Goal: Task Accomplishment & Management: Manage account settings

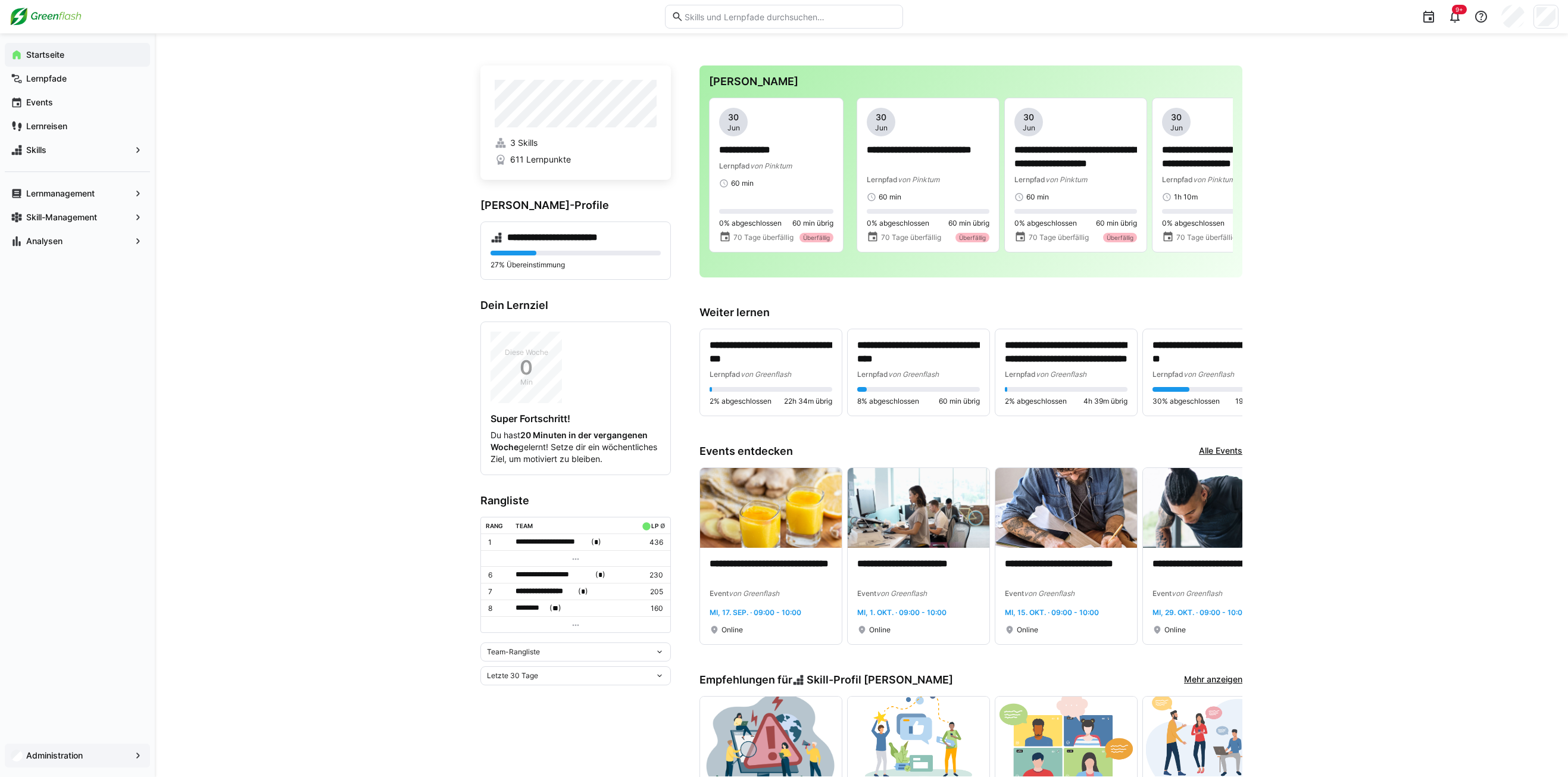
click at [109, 755] on span "Administration" at bounding box center [77, 755] width 106 height 12
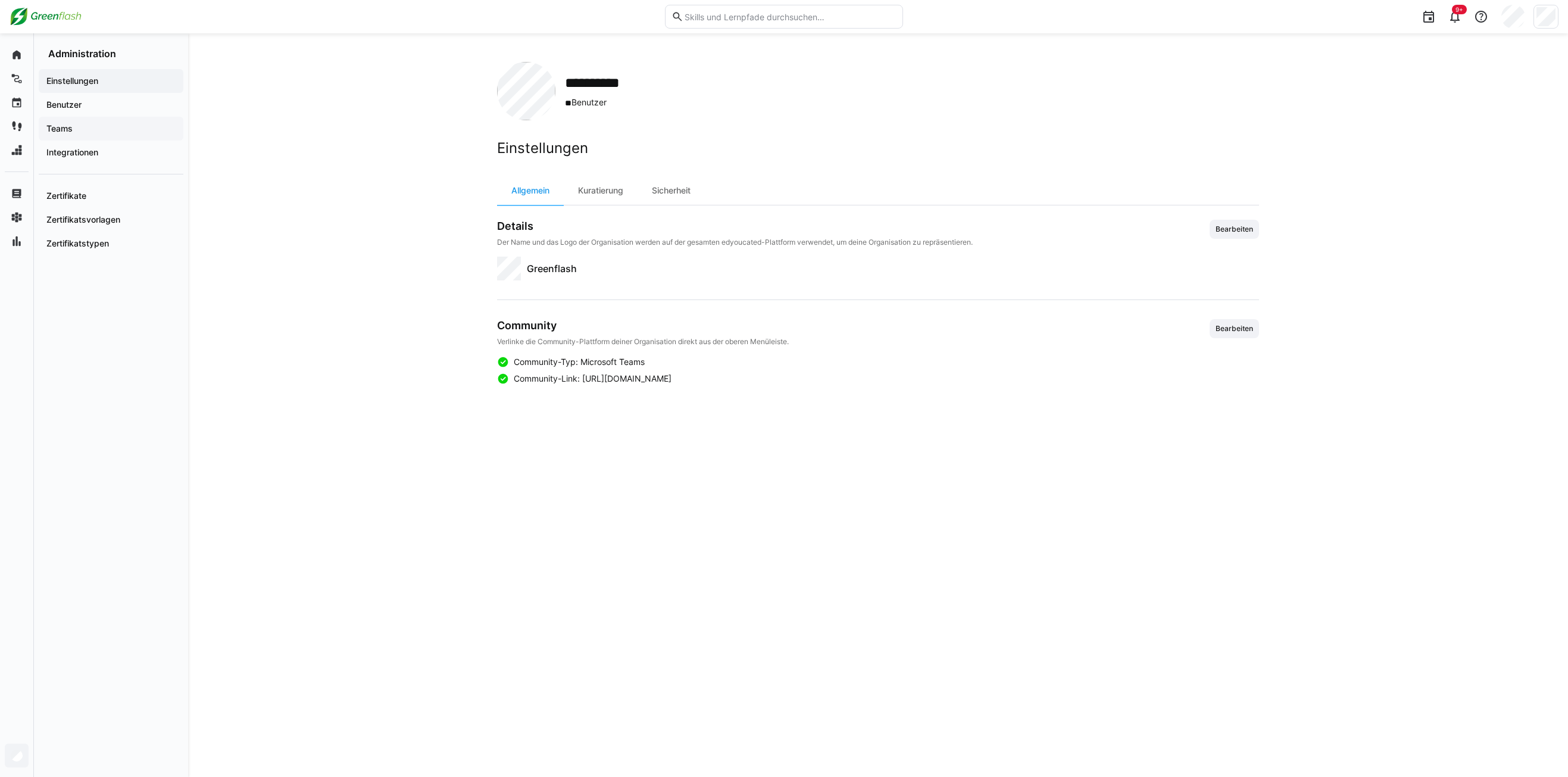
click at [81, 128] on span "Teams" at bounding box center [111, 129] width 133 height 12
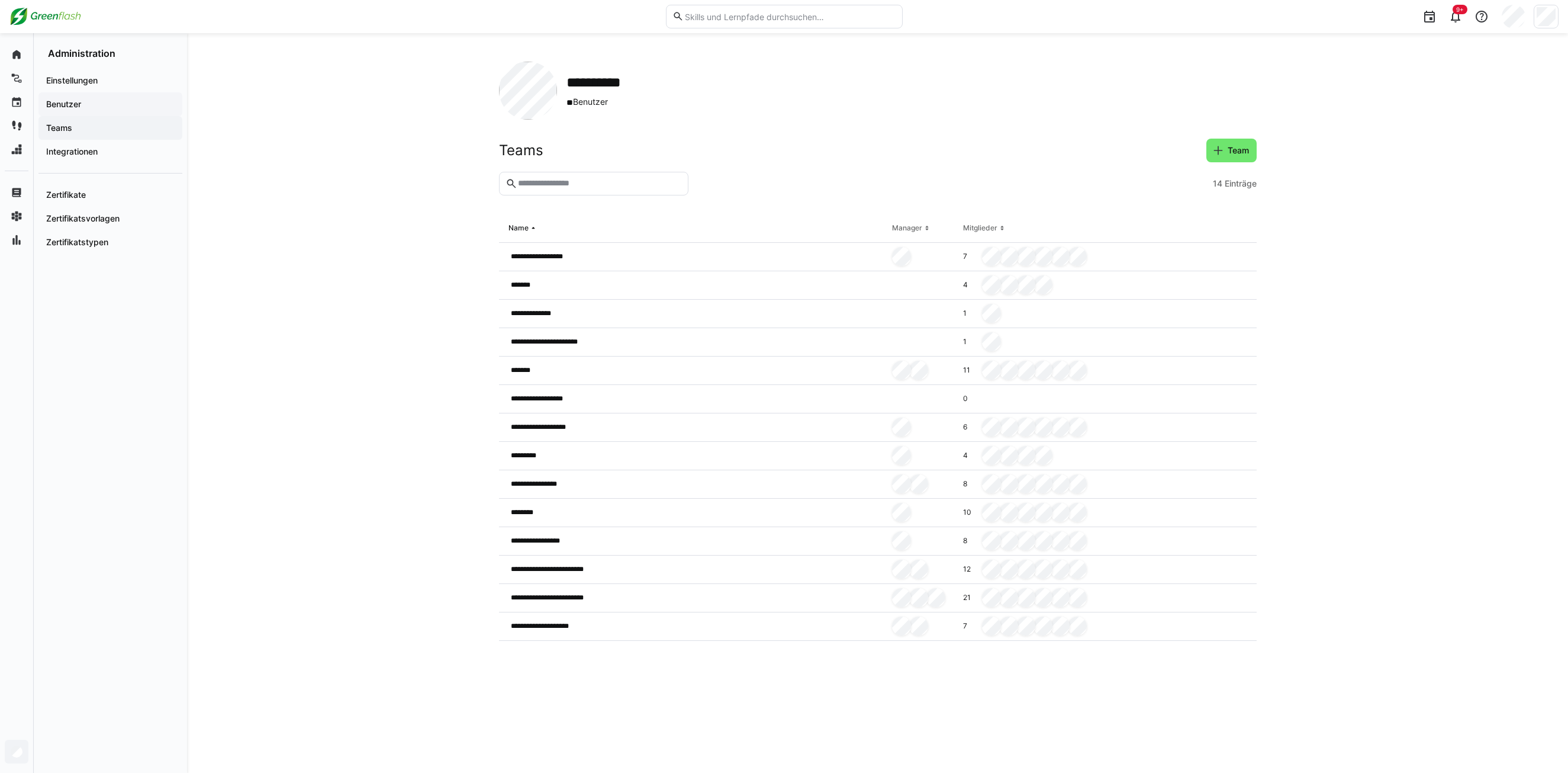
click at [78, 109] on span "Benutzer" at bounding box center [111, 104] width 132 height 12
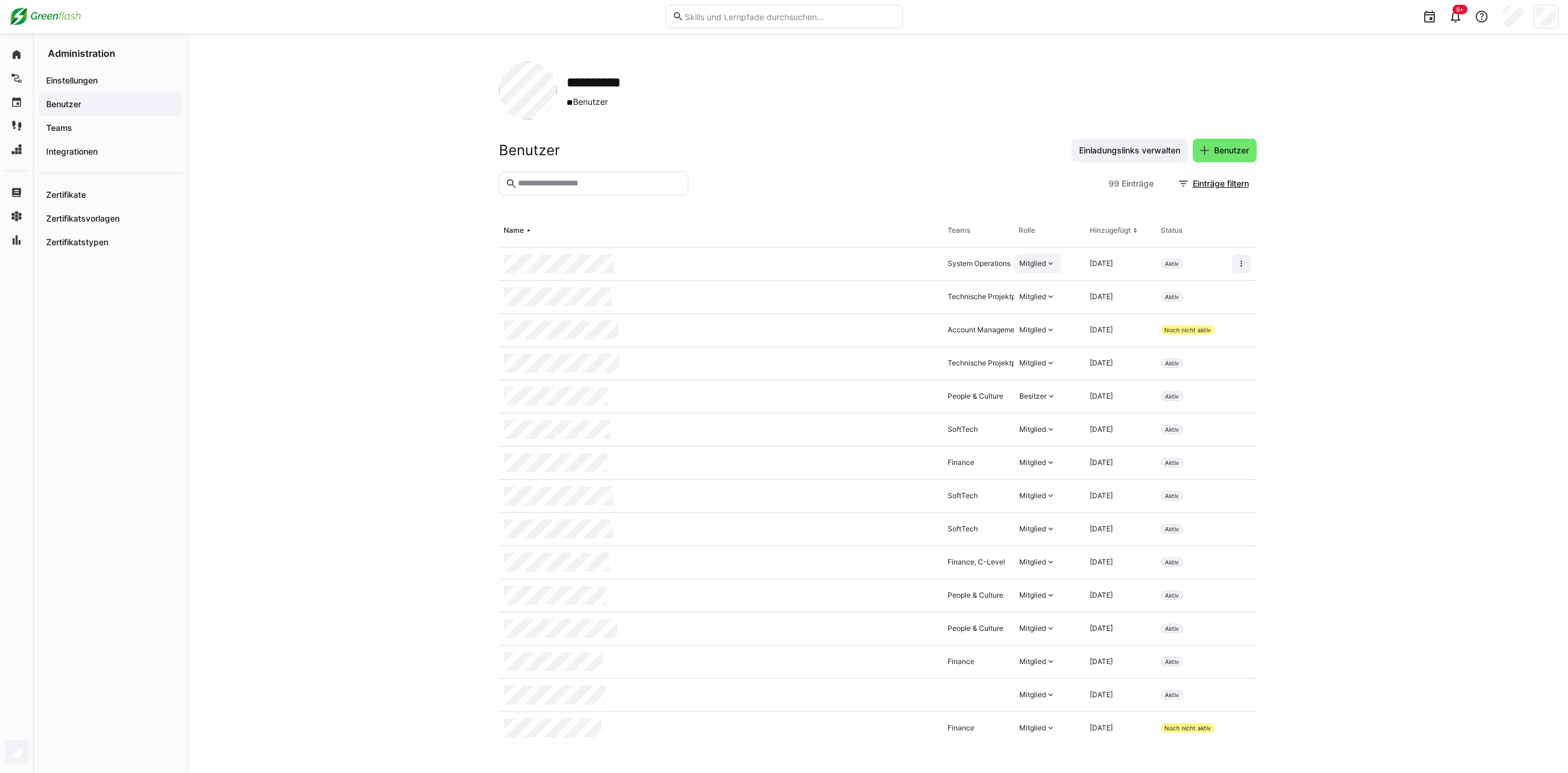
click at [1046, 263] on eds-icon at bounding box center [1050, 263] width 9 height 9
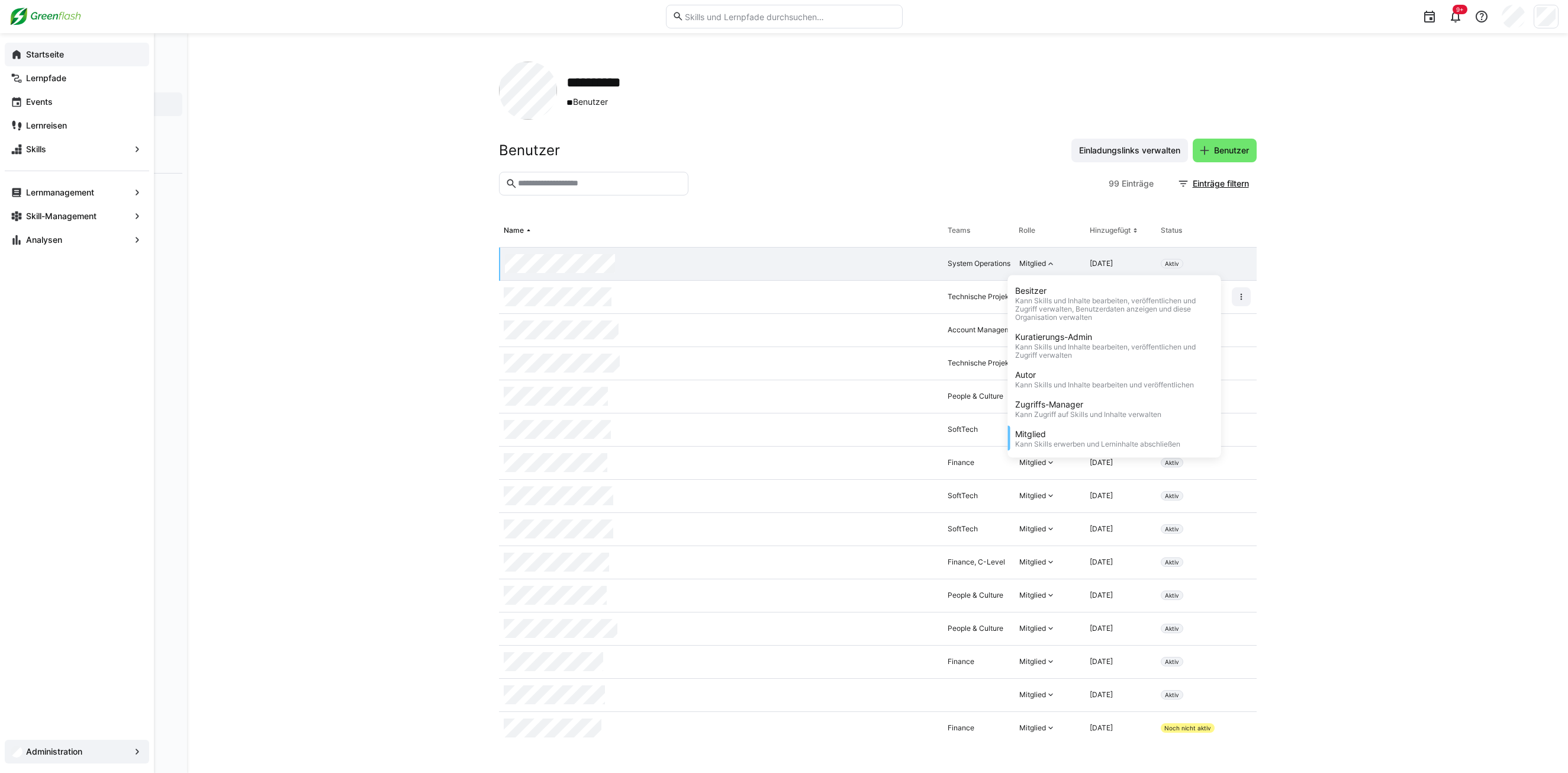
click at [16, 54] on eds-icon at bounding box center [17, 55] width 12 height 12
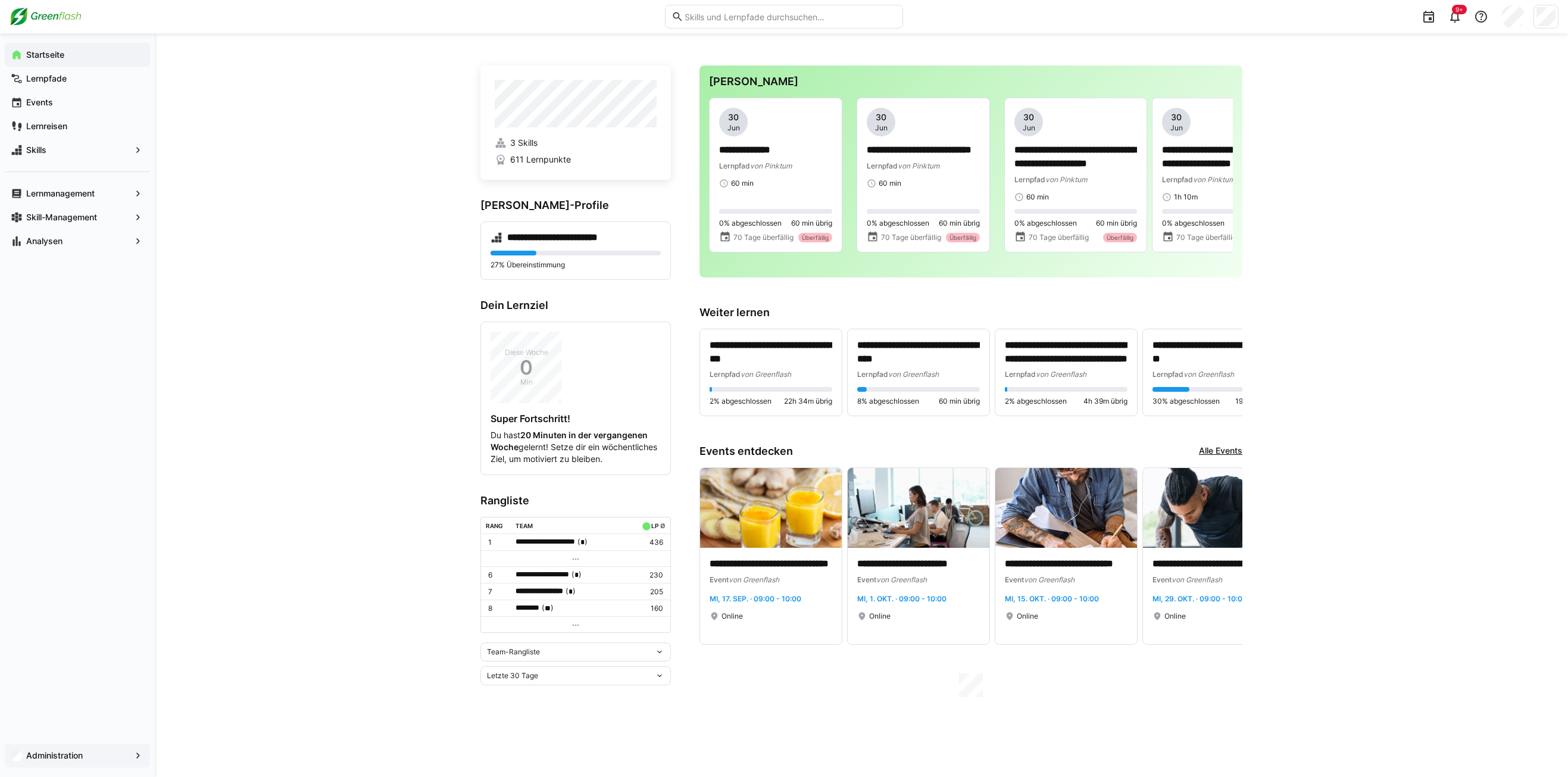
click at [695, 15] on input "text" at bounding box center [790, 17] width 213 height 11
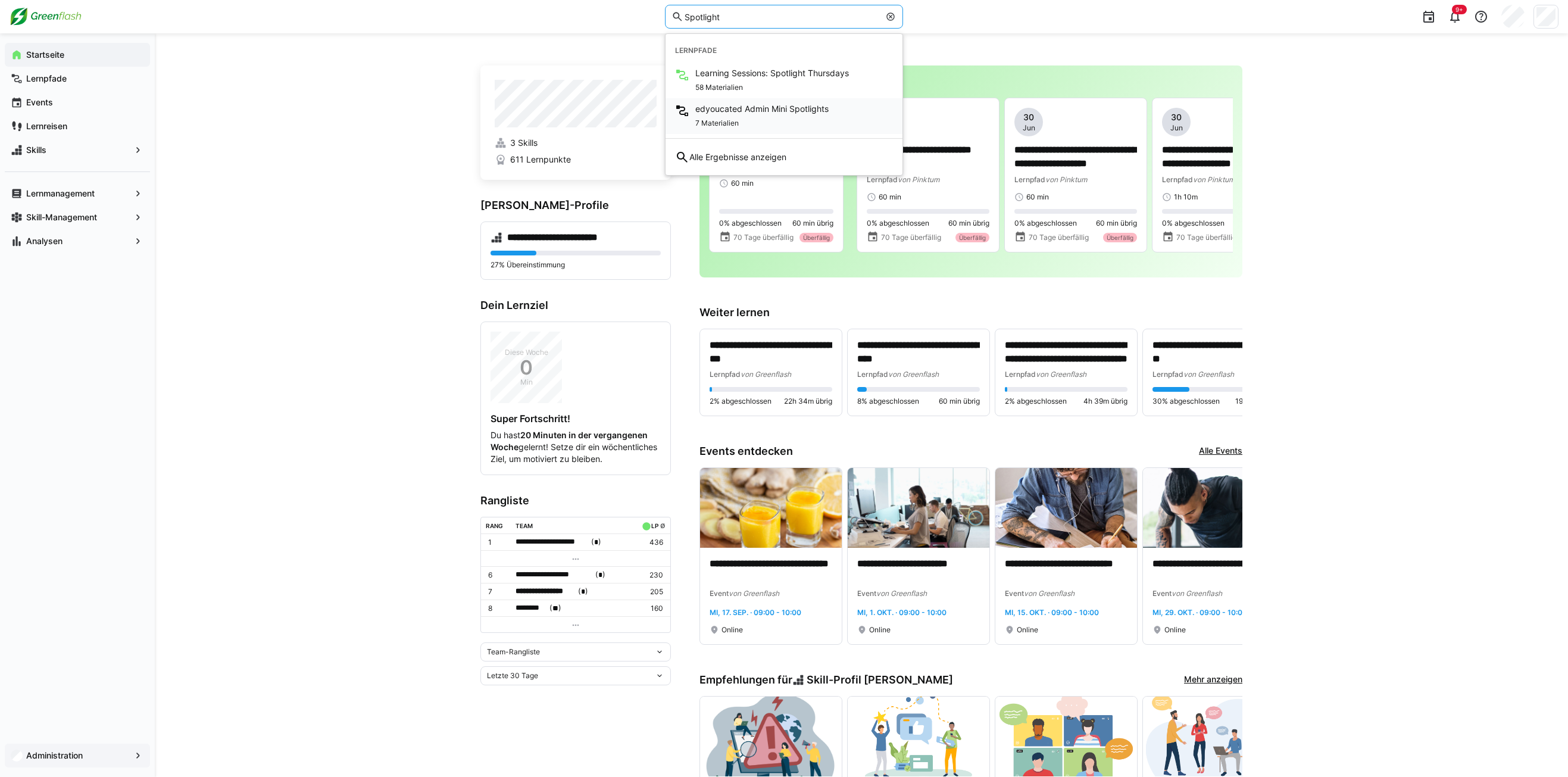
type input "Spotlight"
click at [739, 115] on div "7 Materialien" at bounding box center [762, 121] width 134 height 14
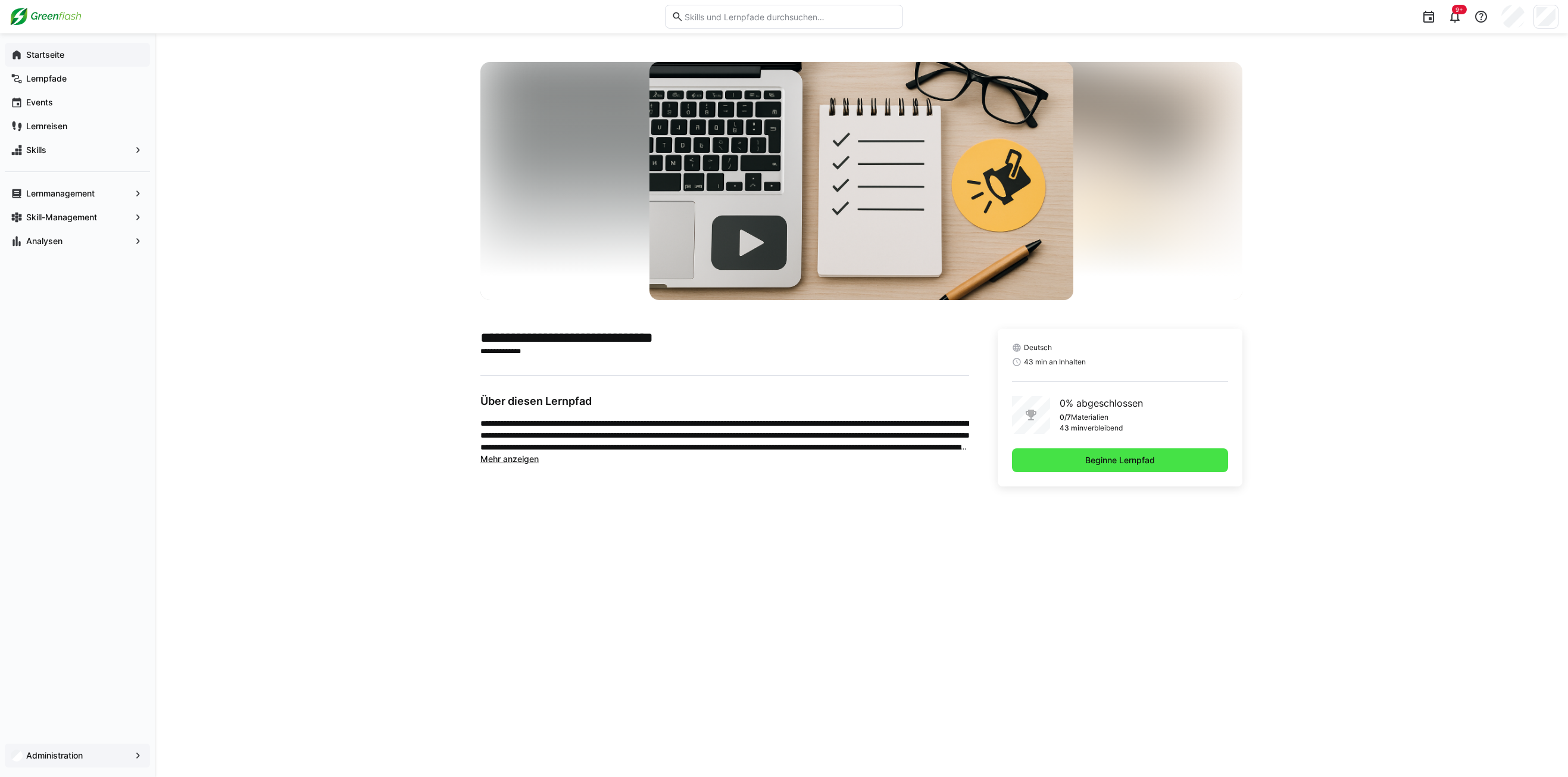
drag, startPoint x: 1093, startPoint y: 458, endPoint x: 1105, endPoint y: 466, distance: 14.4
click at [1095, 458] on span "Beginne Lernpfad" at bounding box center [1120, 460] width 73 height 12
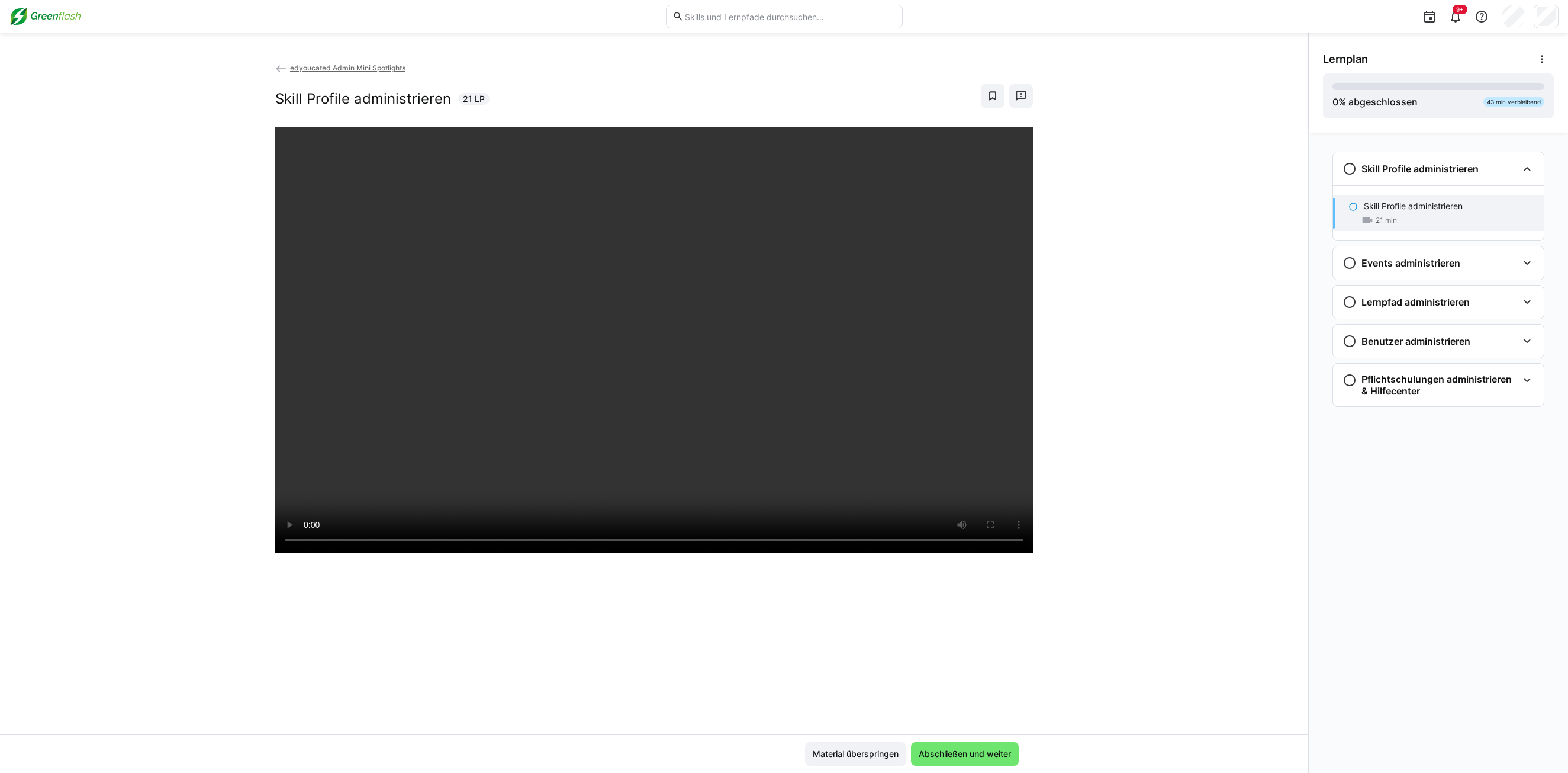
click at [306, 66] on span "edyoucated Admin Mini Spotlights" at bounding box center [348, 68] width 116 height 9
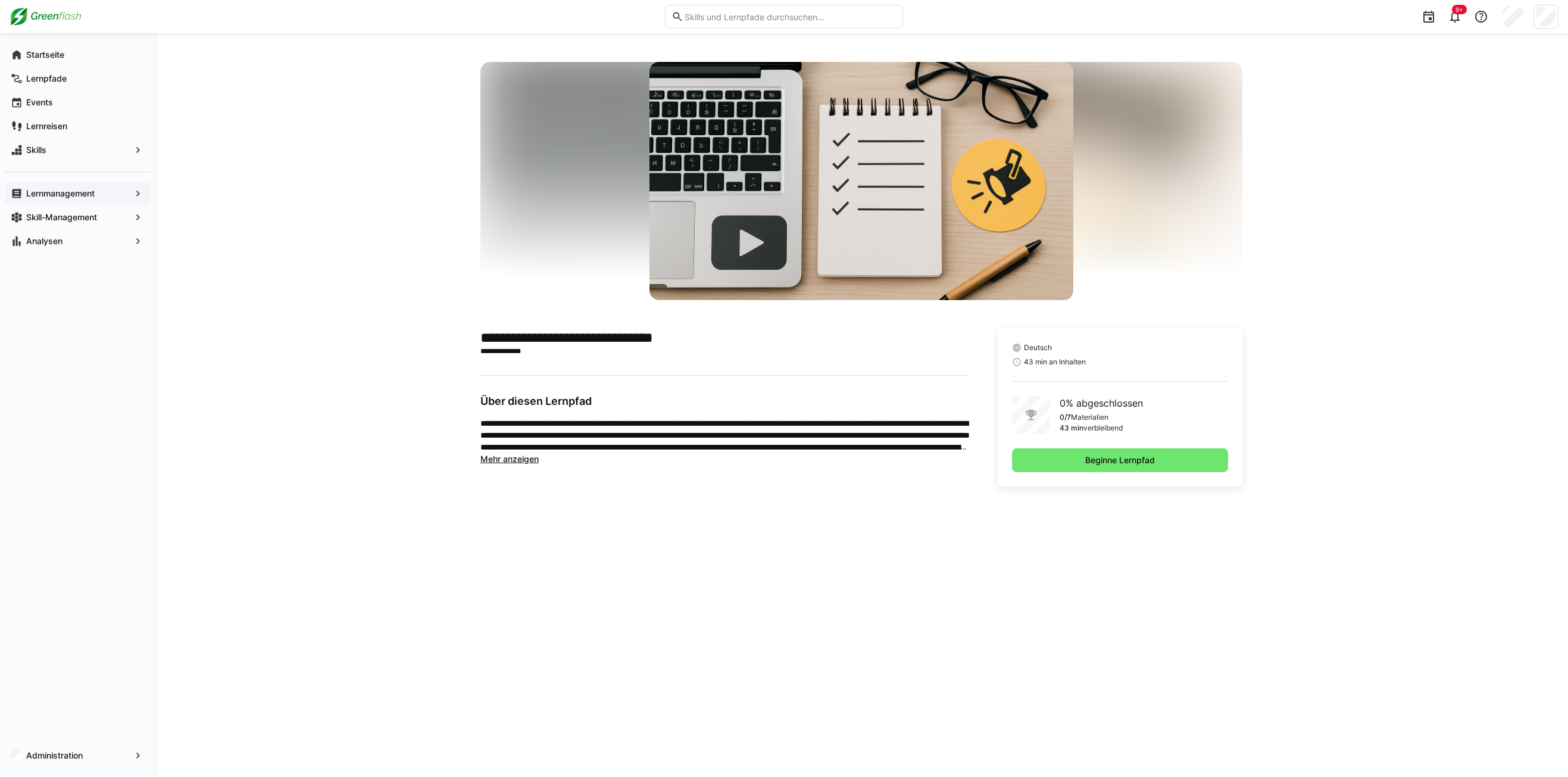
click at [0, 0] on app-navigation-label "Lernmanagement" at bounding box center [0, 0] width 0 height 0
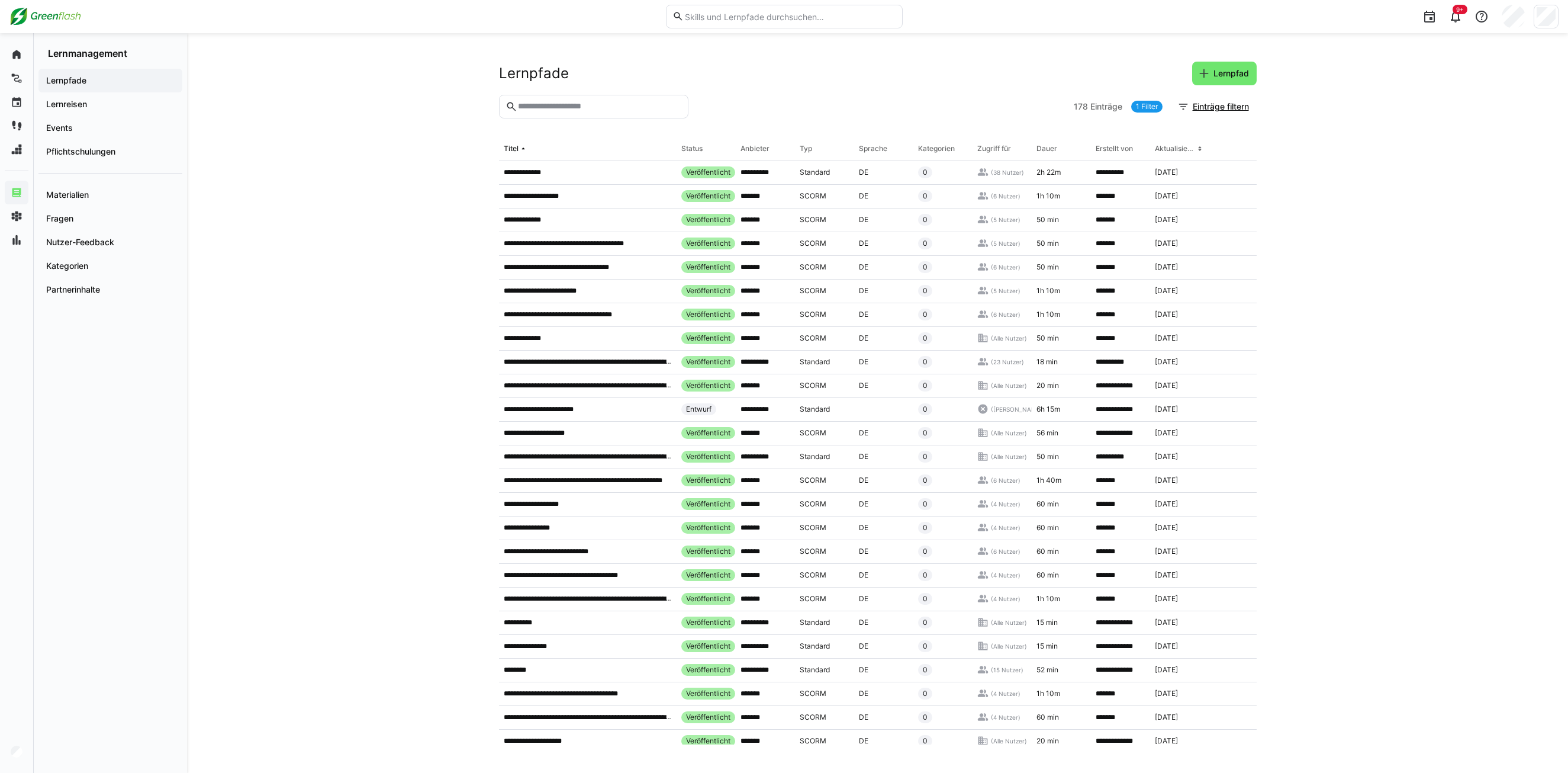
click at [559, 110] on input "text" at bounding box center [599, 107] width 164 height 11
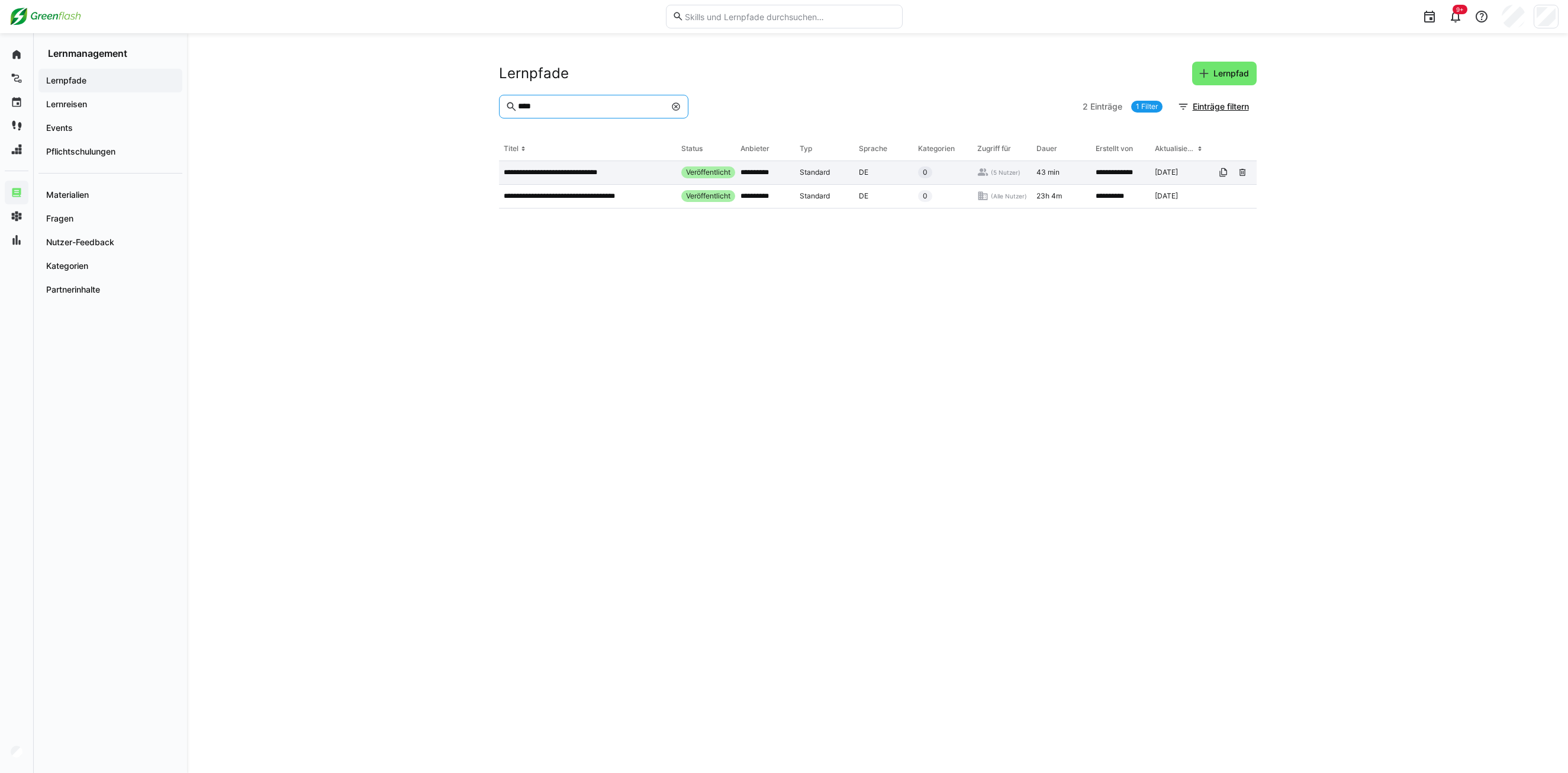
type input "****"
click at [547, 168] on p "**********" at bounding box center [561, 172] width 116 height 9
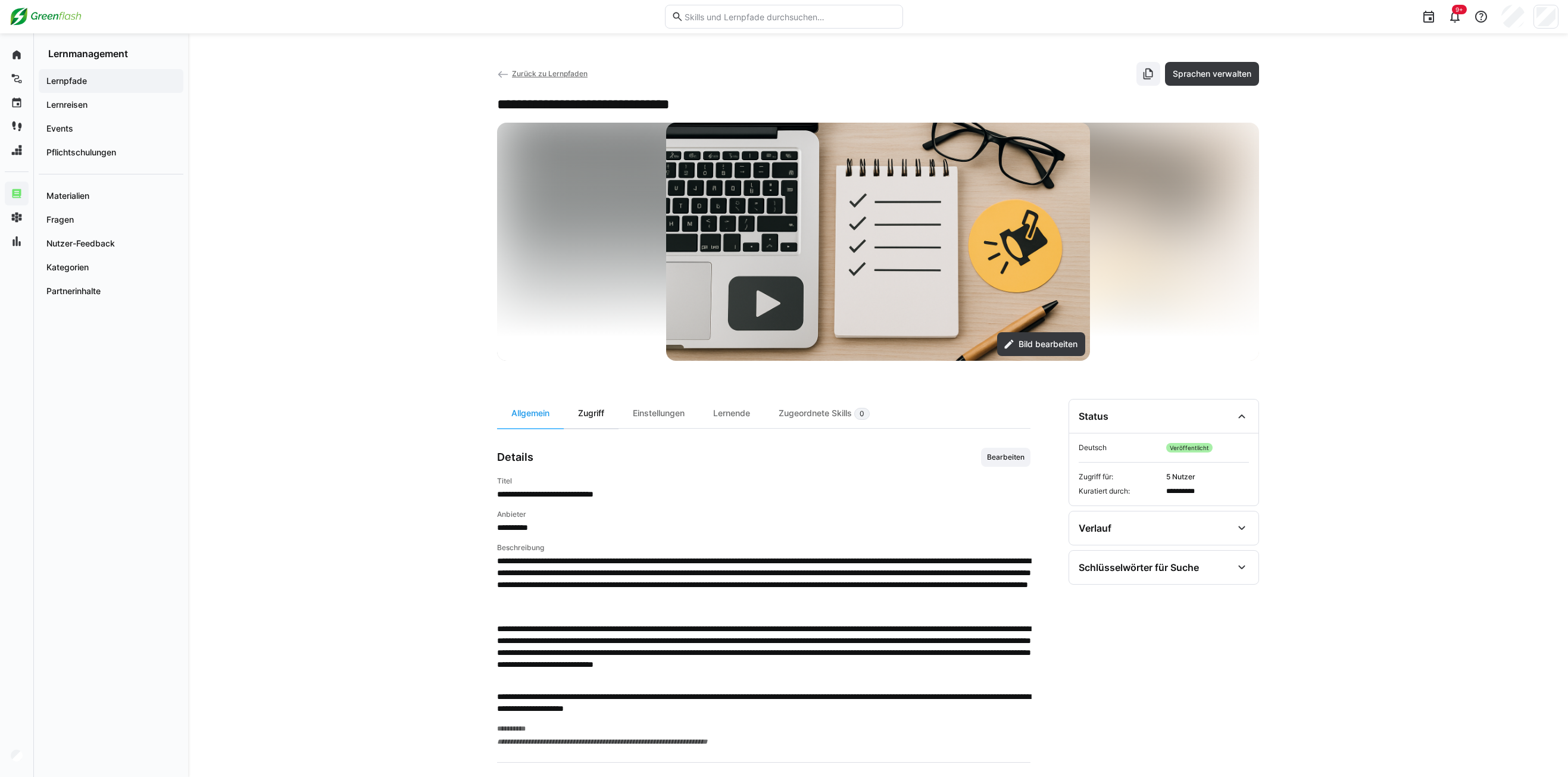
click at [604, 416] on div "Zugriff" at bounding box center [591, 413] width 55 height 29
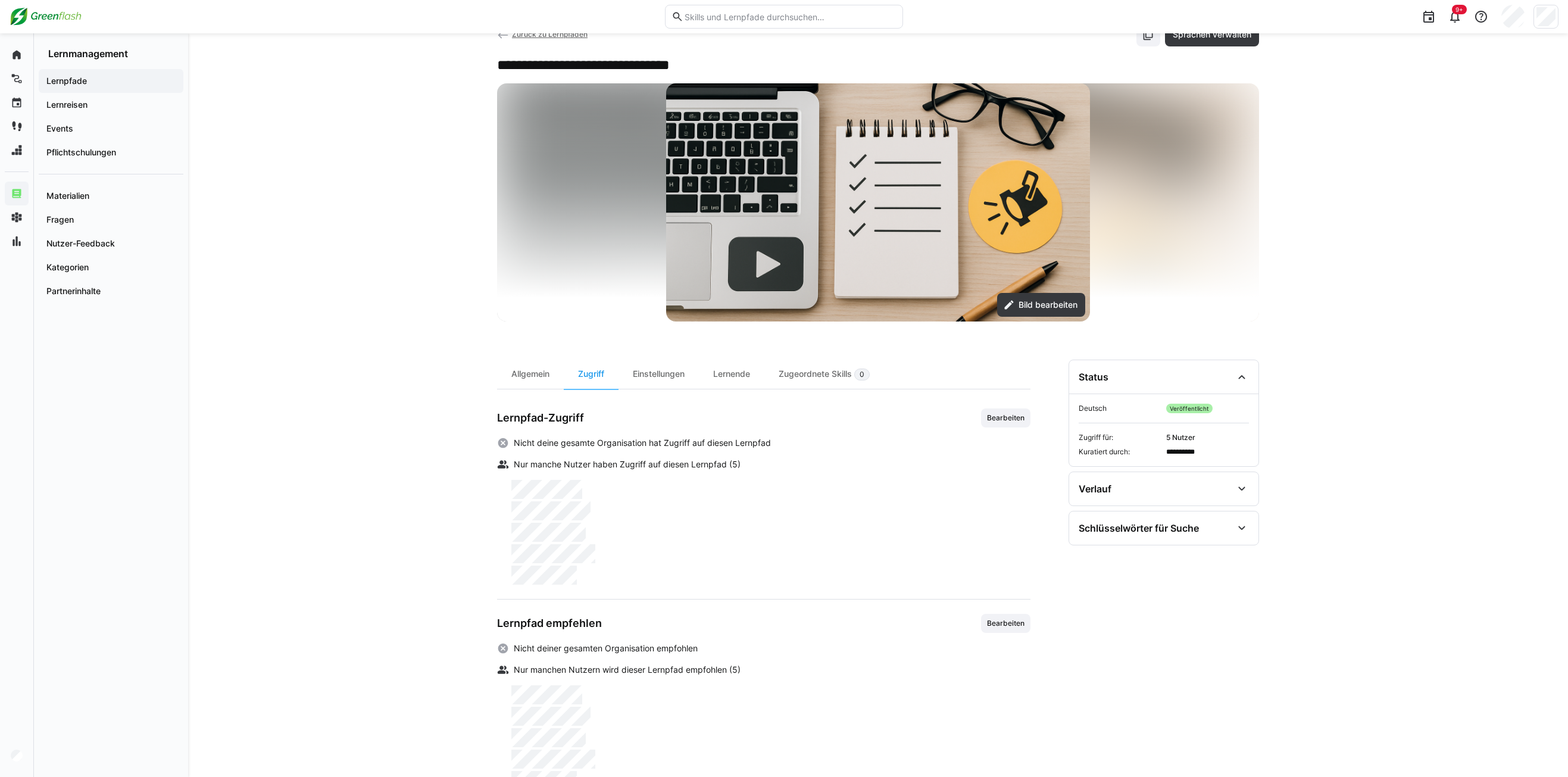
scroll to position [60, 0]
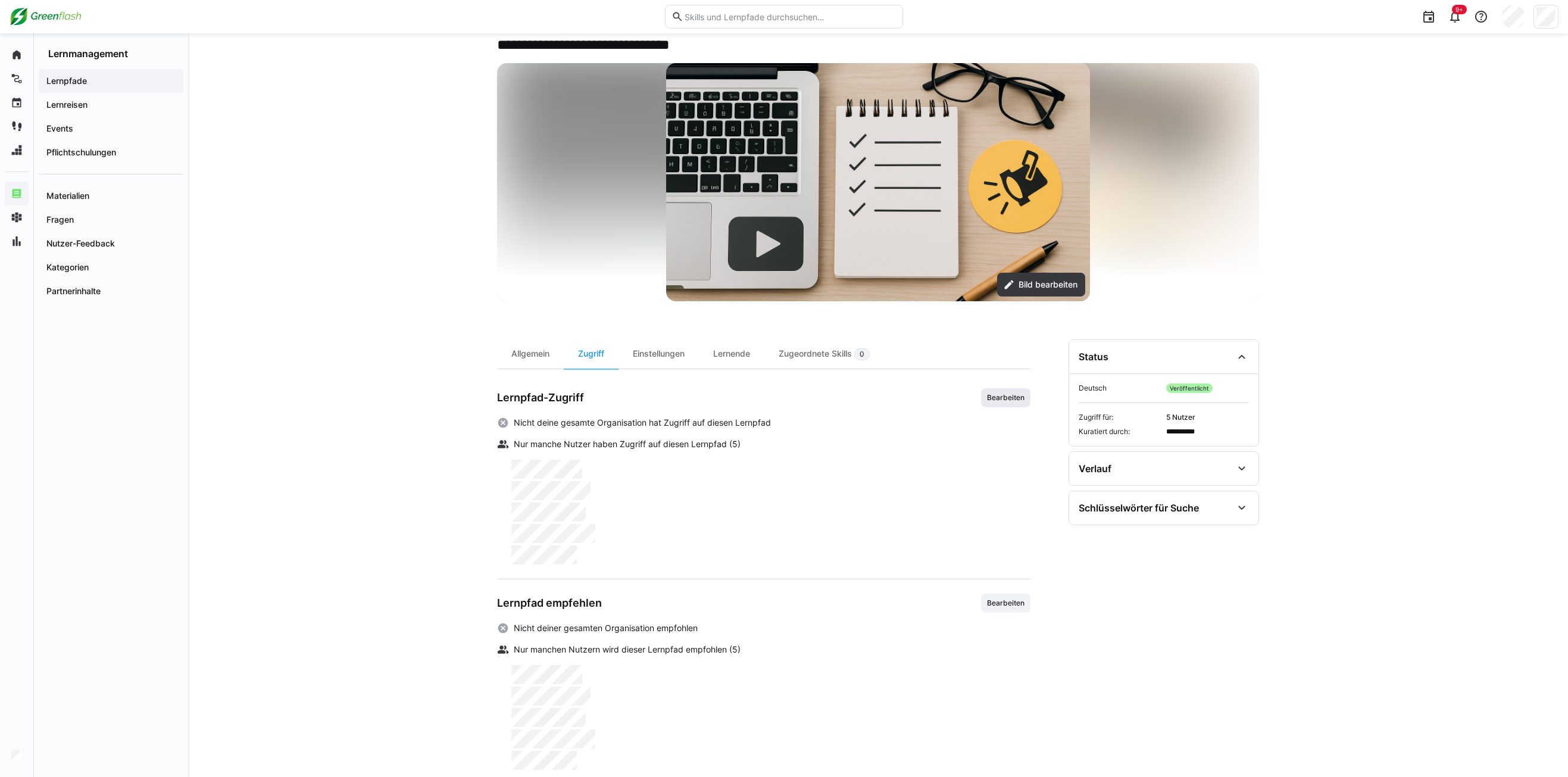
click at [996, 403] on span "Bearbeiten" at bounding box center [1006, 397] width 50 height 19
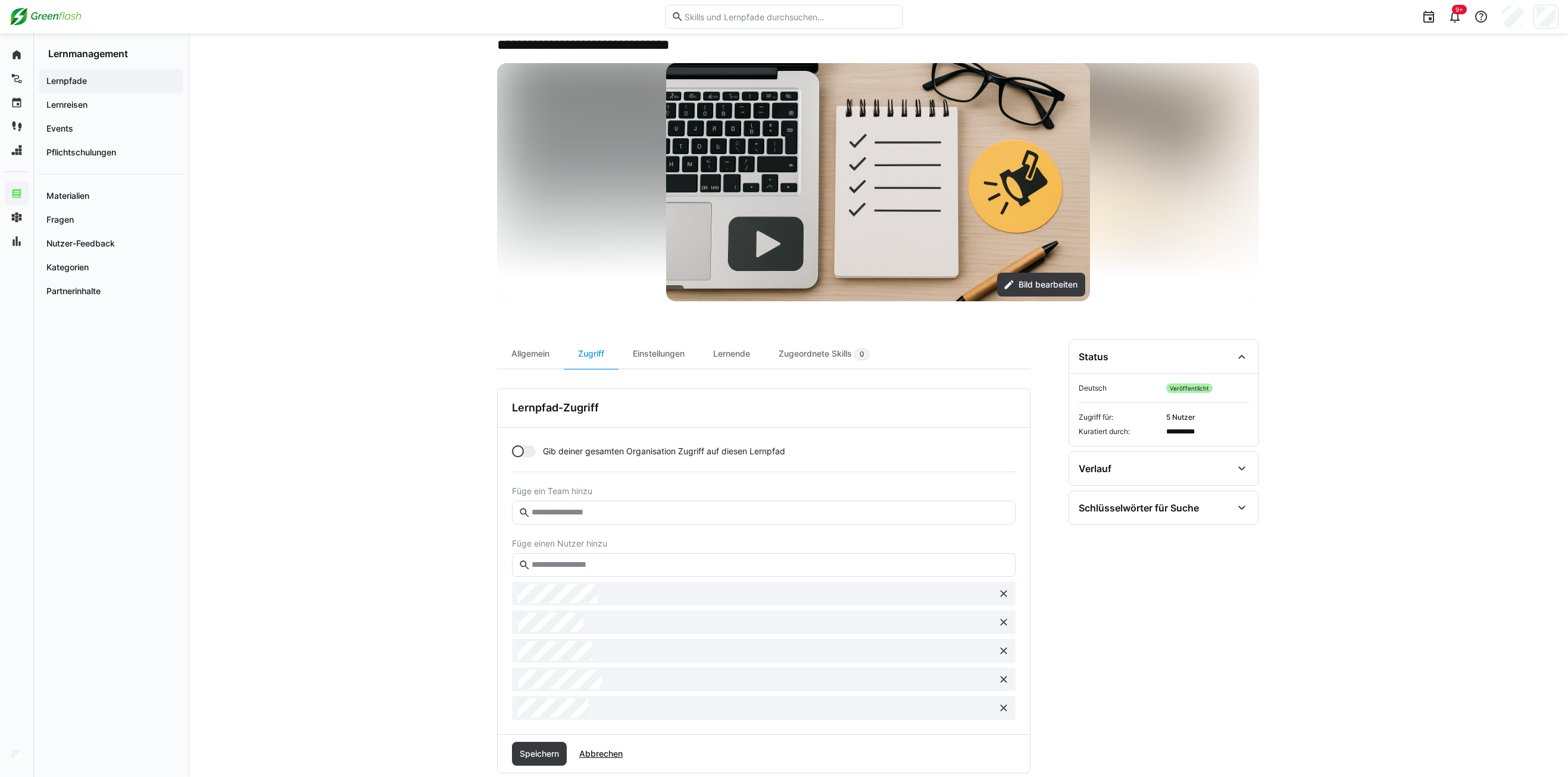
click at [585, 569] on input "text" at bounding box center [770, 564] width 478 height 11
type input "**"
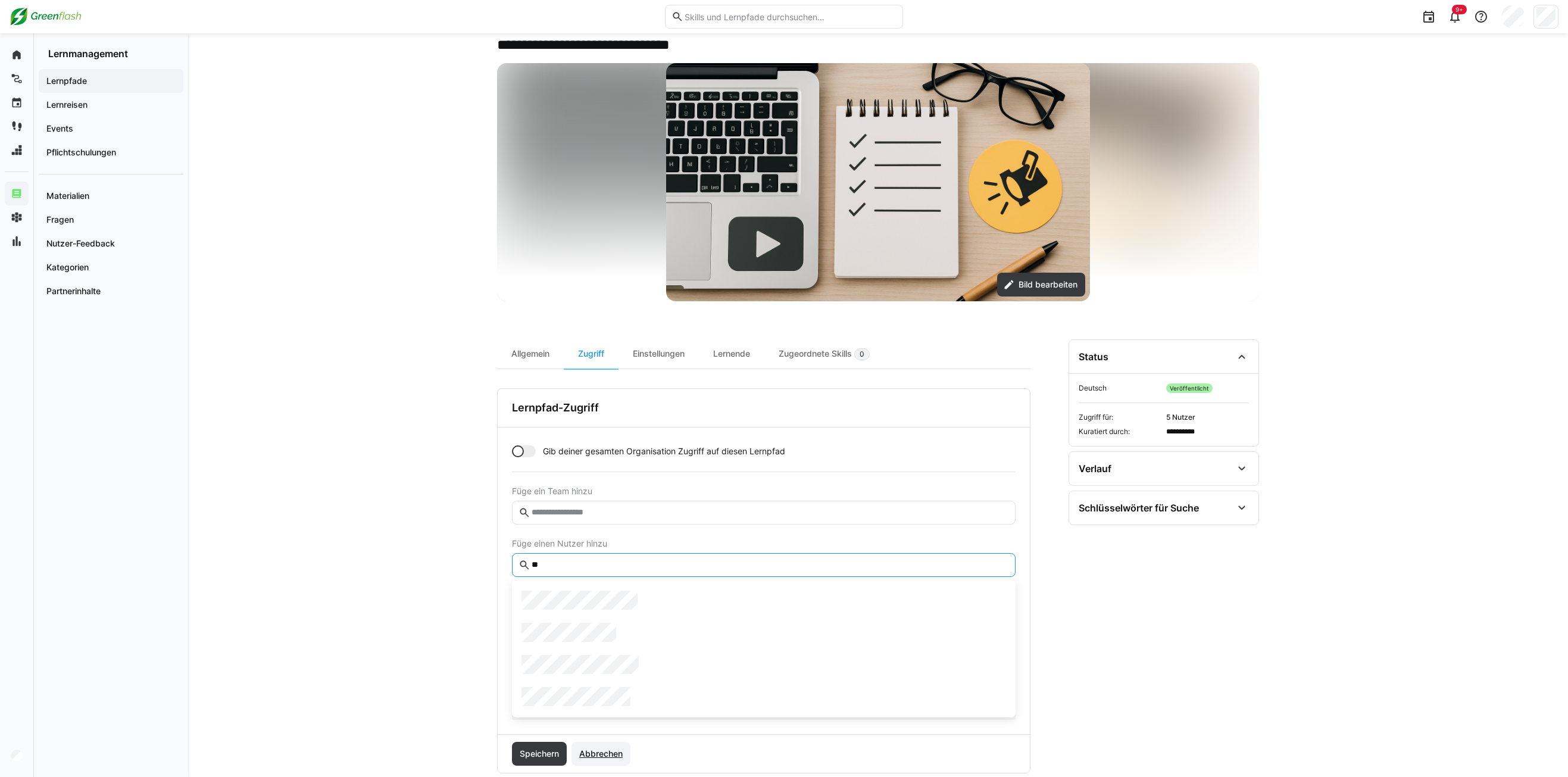
click at [600, 754] on span "Abbrechen" at bounding box center [600, 753] width 47 height 12
